Goal: Contribute content: Add original content to the website for others to see

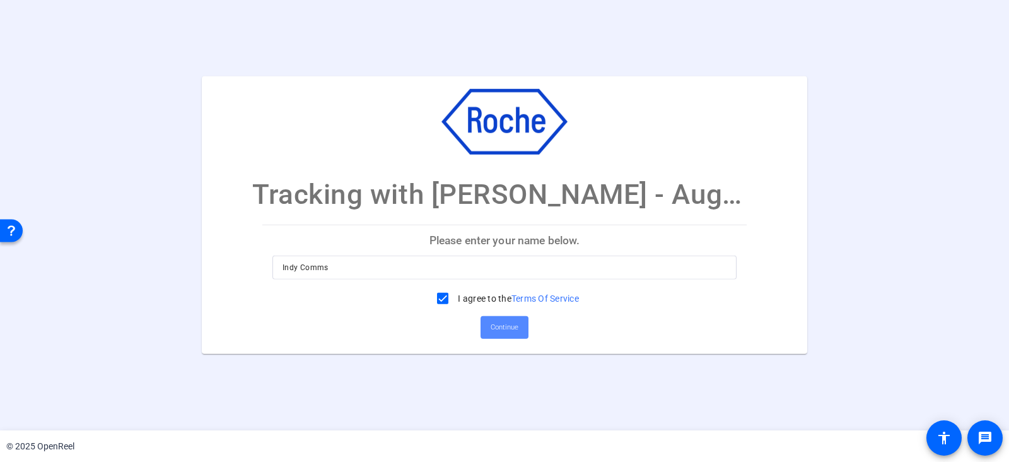
click at [504, 329] on span "Continue" at bounding box center [505, 327] width 28 height 19
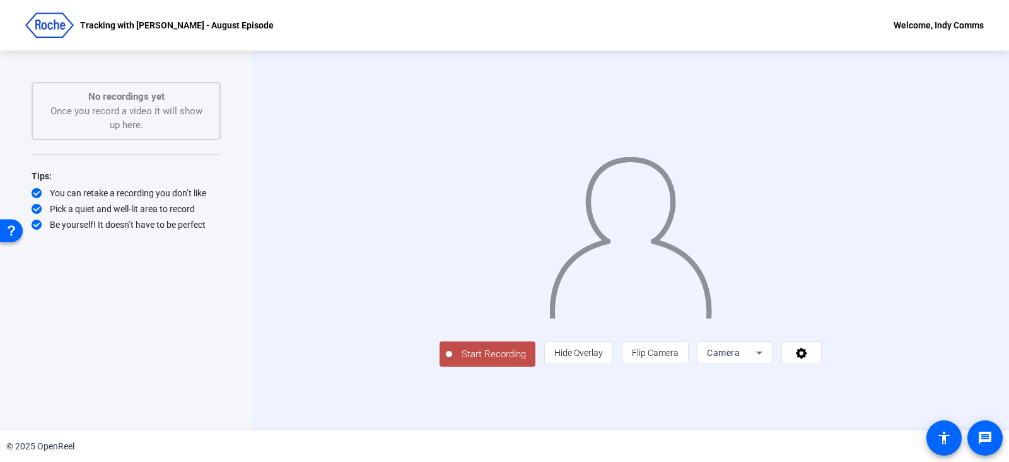
scroll to position [18, 0]
click at [452, 362] on span "Start Recording" at bounding box center [493, 354] width 83 height 15
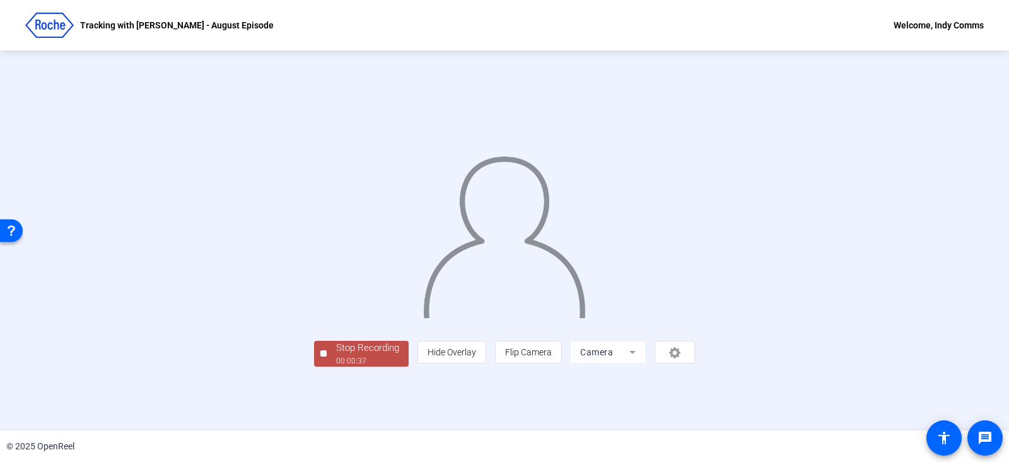
scroll to position [37, 0]
click at [336, 355] on div "Stop Recording" at bounding box center [367, 348] width 63 height 15
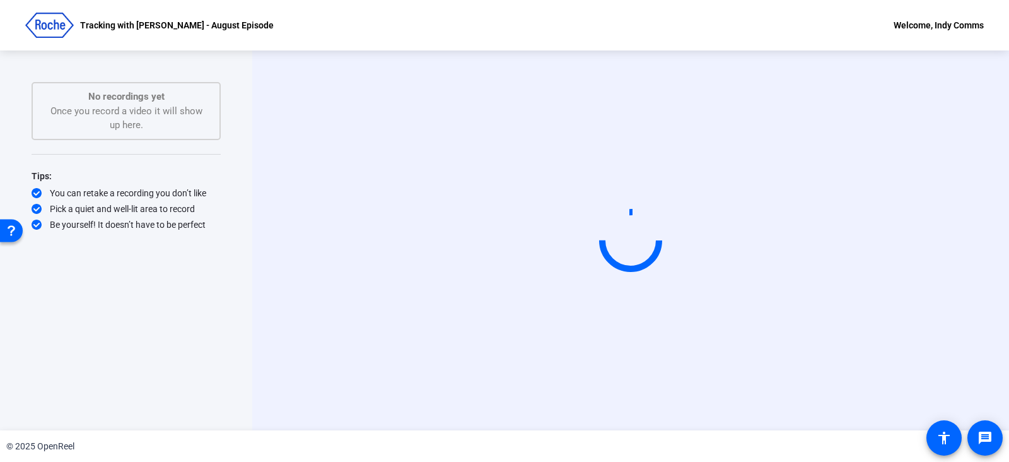
scroll to position [0, 0]
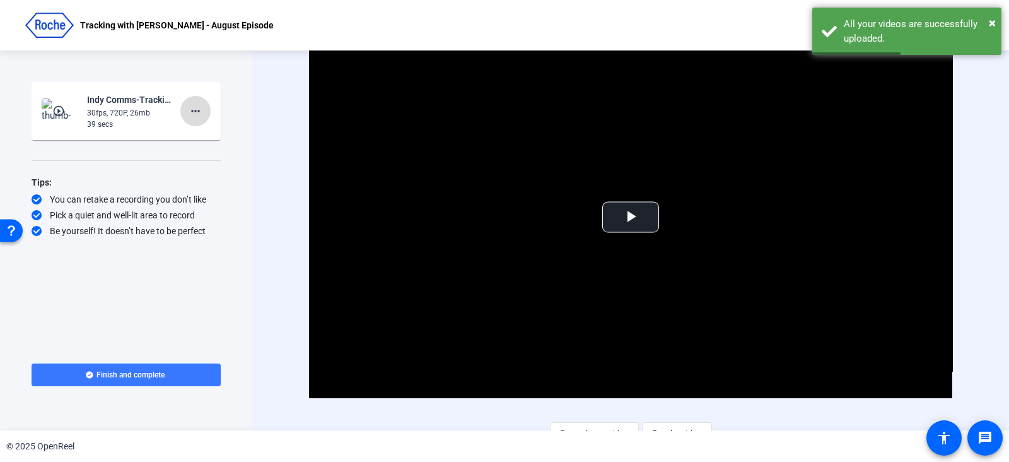
click at [197, 107] on mat-icon "more_horiz" at bounding box center [195, 110] width 15 height 15
click at [206, 136] on span "Delete clip" at bounding box center [216, 136] width 50 height 15
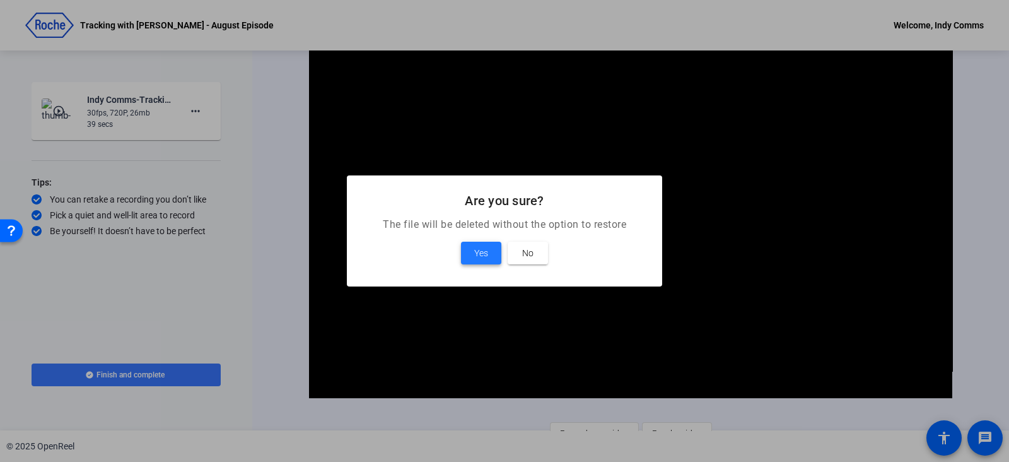
click at [483, 244] on span at bounding box center [481, 253] width 40 height 30
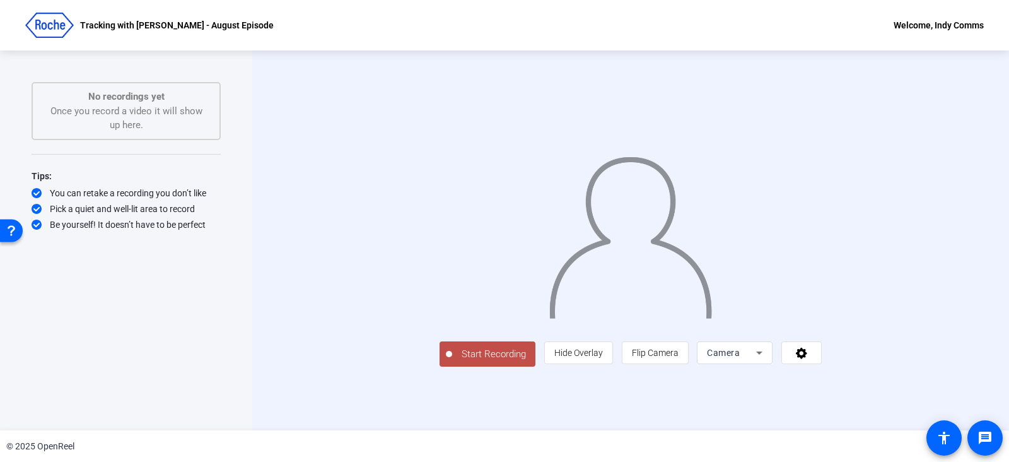
click at [452, 362] on span "Start Recording" at bounding box center [493, 354] width 83 height 15
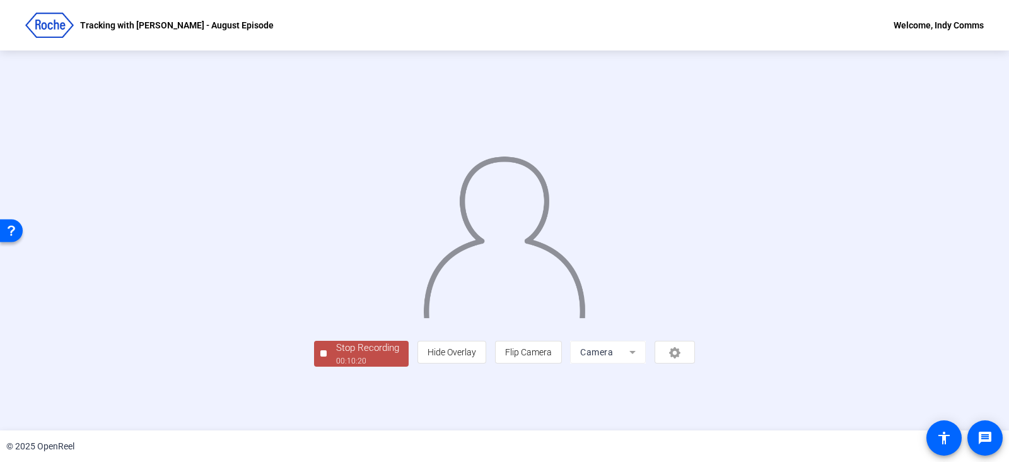
scroll to position [37, 0]
click at [336, 367] on div "00:10:22" at bounding box center [367, 360] width 63 height 11
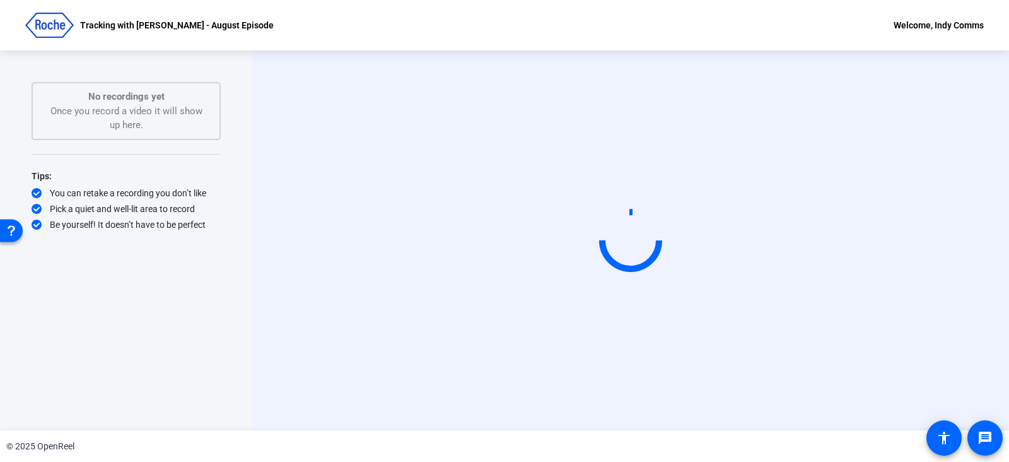
scroll to position [0, 0]
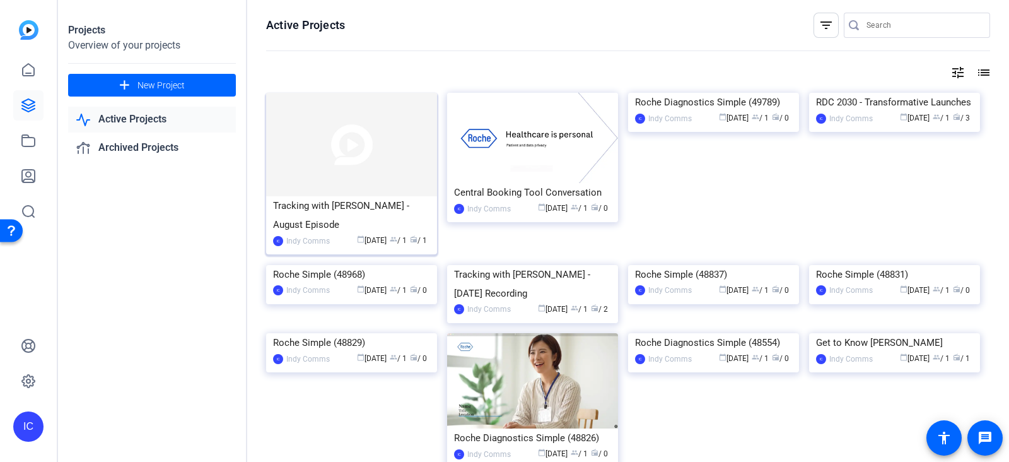
click at [315, 203] on div "Tracking with [PERSON_NAME] - August Episode" at bounding box center [351, 215] width 157 height 38
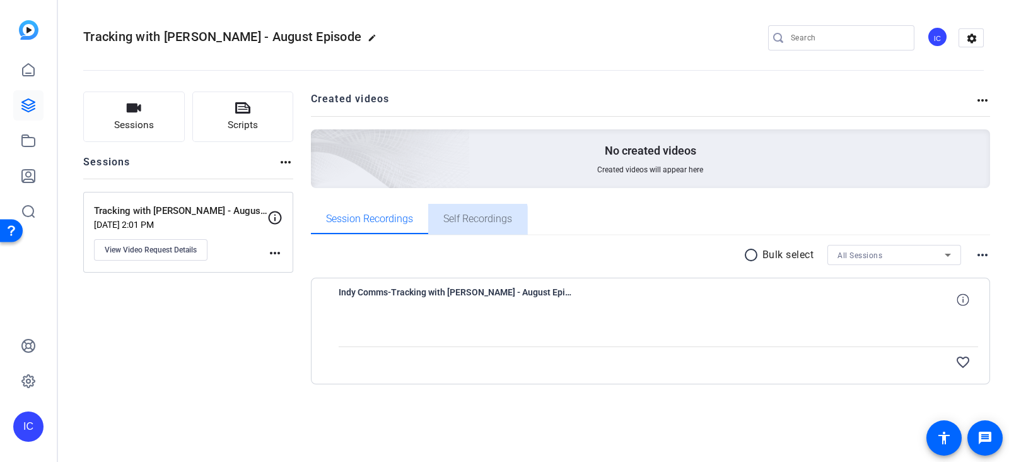
click at [464, 222] on span "Self Recordings" at bounding box center [478, 219] width 69 height 10
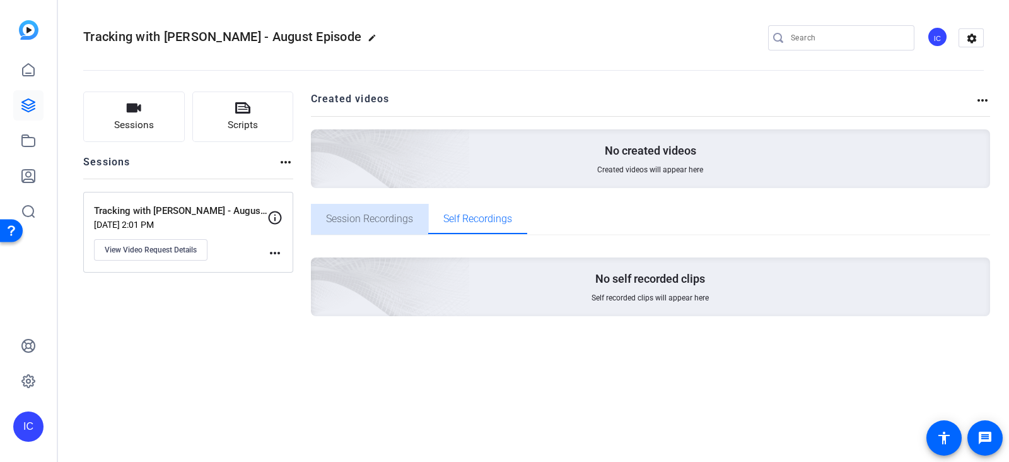
click at [374, 225] on span "Session Recordings" at bounding box center [369, 219] width 87 height 30
